Goal: Task Accomplishment & Management: Manage account settings

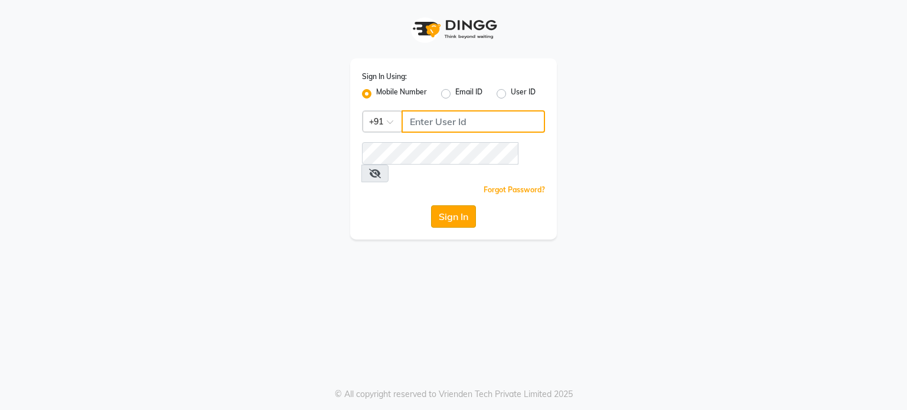
type input "9920061952"
click at [444, 206] on button "Sign In" at bounding box center [453, 217] width 45 height 22
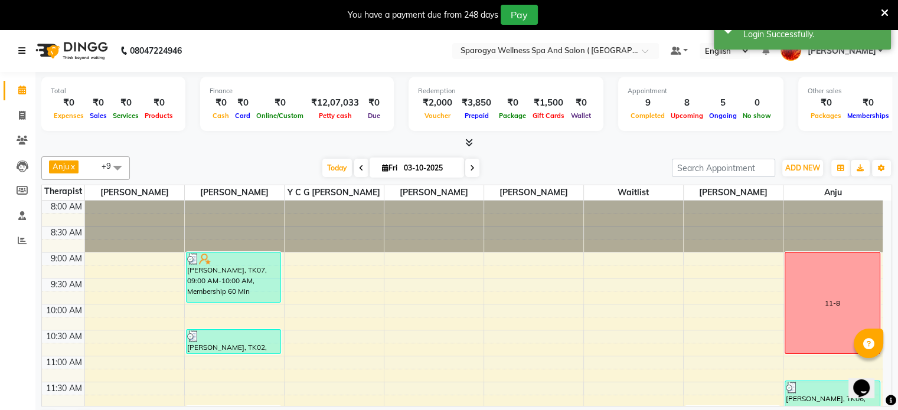
click at [24, 53] on icon at bounding box center [21, 51] width 7 height 8
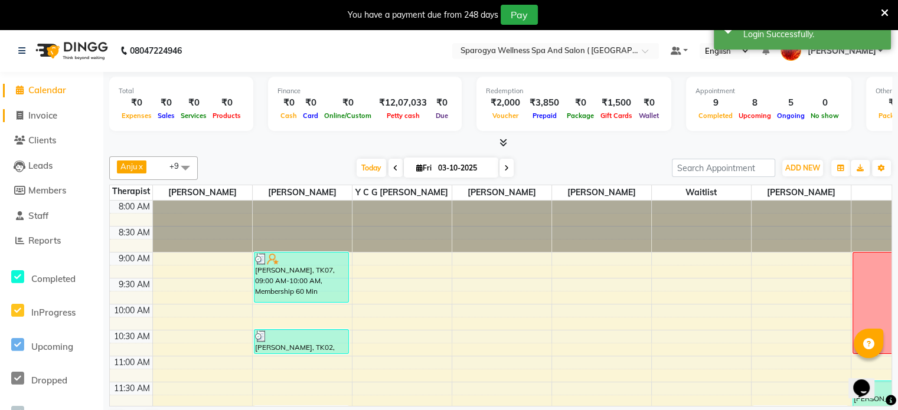
click at [38, 116] on span "Invoice" at bounding box center [42, 115] width 29 height 11
select select "service"
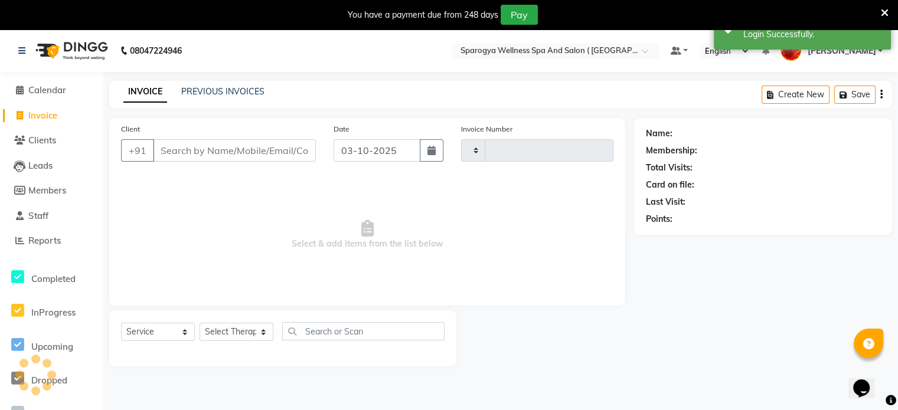
type input "3071"
select select "4292"
click at [230, 94] on link "PREVIOUS INVOICES" at bounding box center [222, 91] width 83 height 11
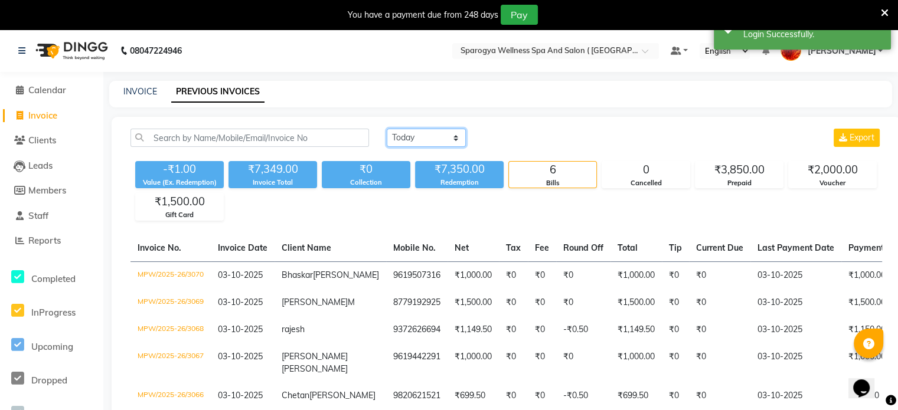
click at [409, 134] on select "[DATE] [DATE] Custom Range" at bounding box center [426, 138] width 79 height 18
click at [387, 129] on select "[DATE] [DATE] Custom Range" at bounding box center [426, 138] width 79 height 18
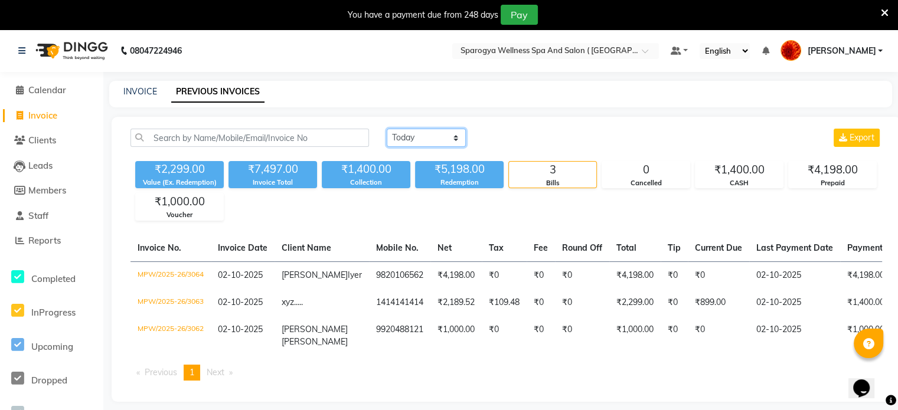
click at [402, 136] on select "[DATE] [DATE] Custom Range" at bounding box center [426, 138] width 79 height 18
select select "[DATE]"
click at [387, 129] on select "[DATE] [DATE] Custom Range" at bounding box center [426, 138] width 79 height 18
